Goal: Transaction & Acquisition: Purchase product/service

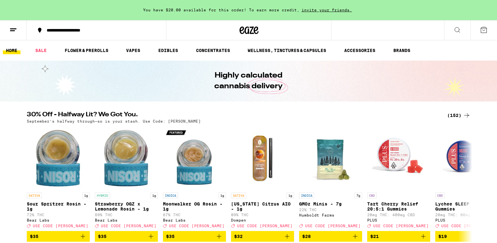
click at [454, 115] on div "(152)" at bounding box center [458, 116] width 23 height 8
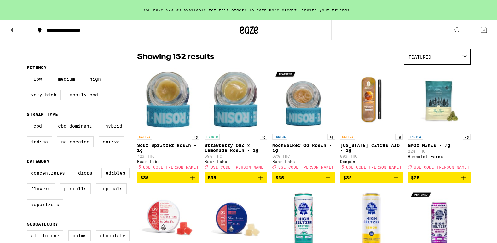
scroll to position [44, 0]
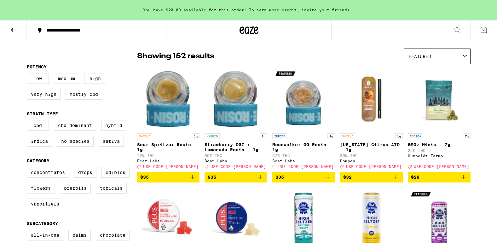
click at [47, 194] on label "Flowers" at bounding box center [41, 188] width 28 height 11
click at [28, 168] on input "Flowers" at bounding box center [28, 168] width 0 height 0
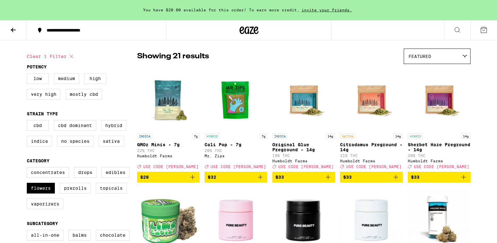
click at [433, 56] on div "Featured" at bounding box center [437, 56] width 66 height 15
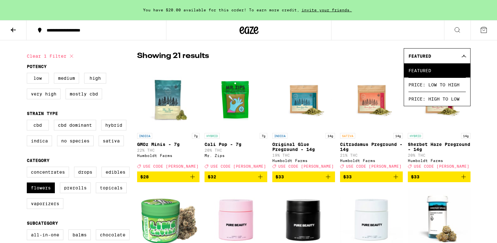
scroll to position [45, 0]
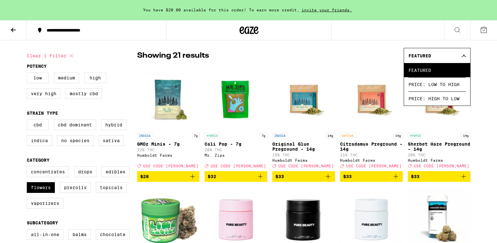
click at [430, 84] on span "Price: Low to High" at bounding box center [436, 84] width 57 height 14
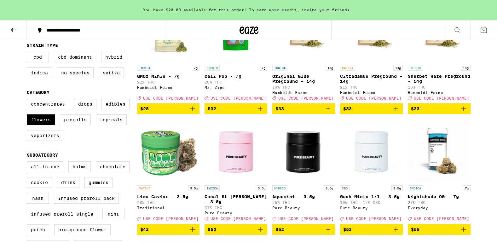
scroll to position [125, 0]
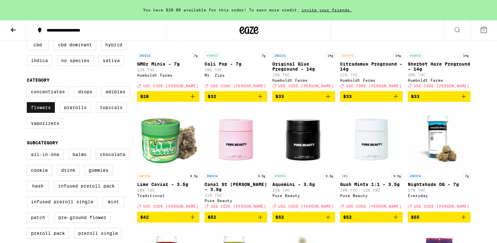
click at [45, 112] on label "Flowers" at bounding box center [41, 107] width 28 height 11
click at [28, 88] on input "Flowers" at bounding box center [28, 87] width 0 height 0
checkbox input "false"
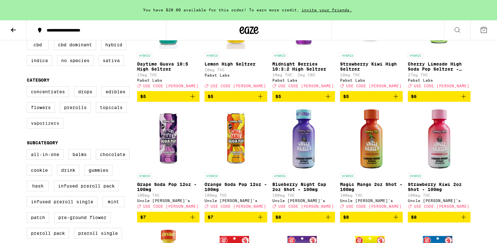
click at [49, 129] on label "Vaporizers" at bounding box center [45, 123] width 37 height 11
click at [28, 88] on input "Vaporizers" at bounding box center [28, 87] width 0 height 0
checkbox input "true"
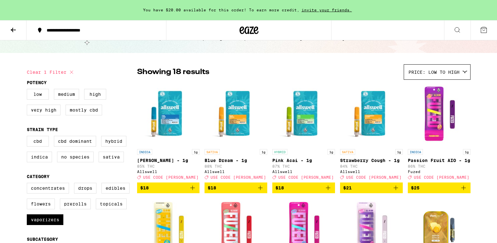
scroll to position [28, 0]
